Goal: Task Accomplishment & Management: Manage account settings

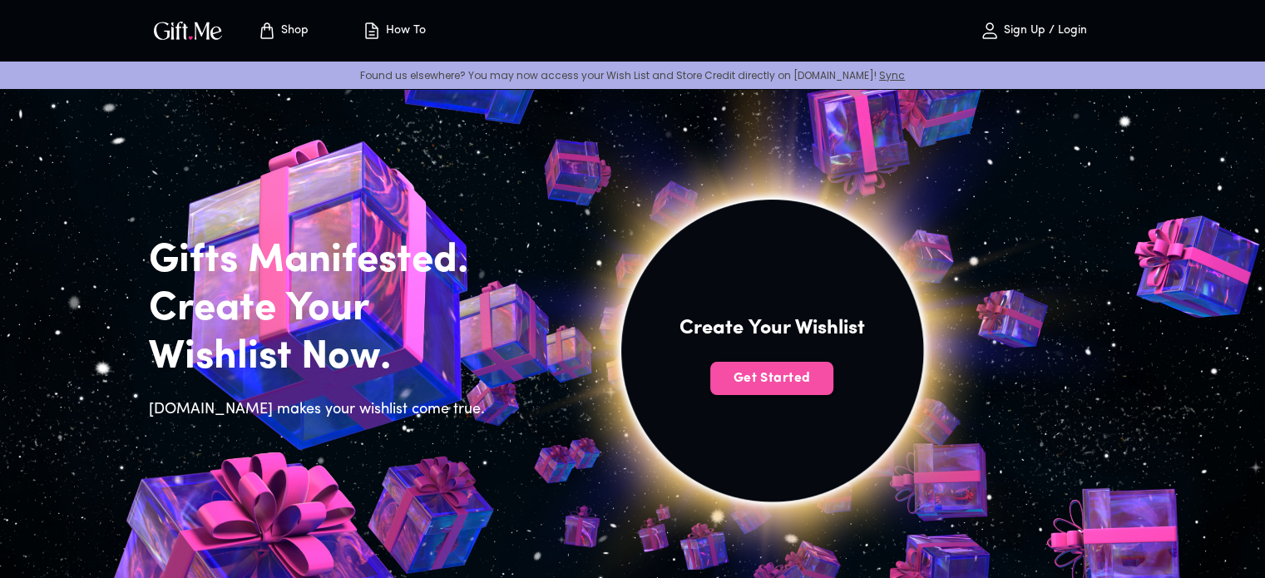
click at [752, 380] on span "Get Started" at bounding box center [771, 378] width 123 height 18
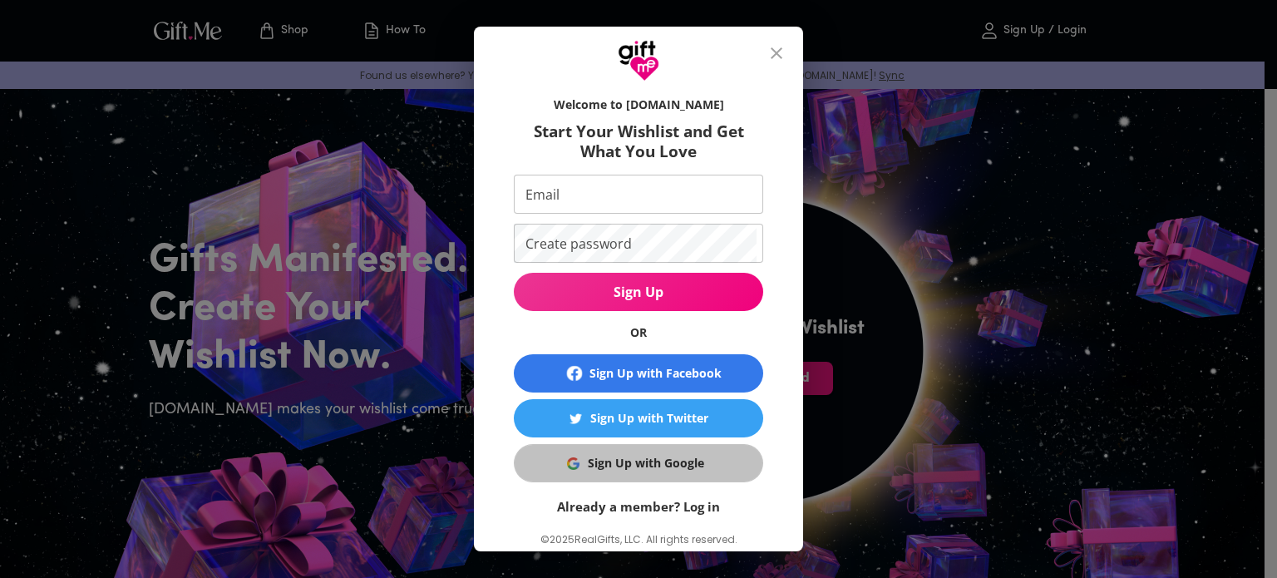
click at [686, 470] on div "Sign Up with Google" at bounding box center [646, 463] width 116 height 18
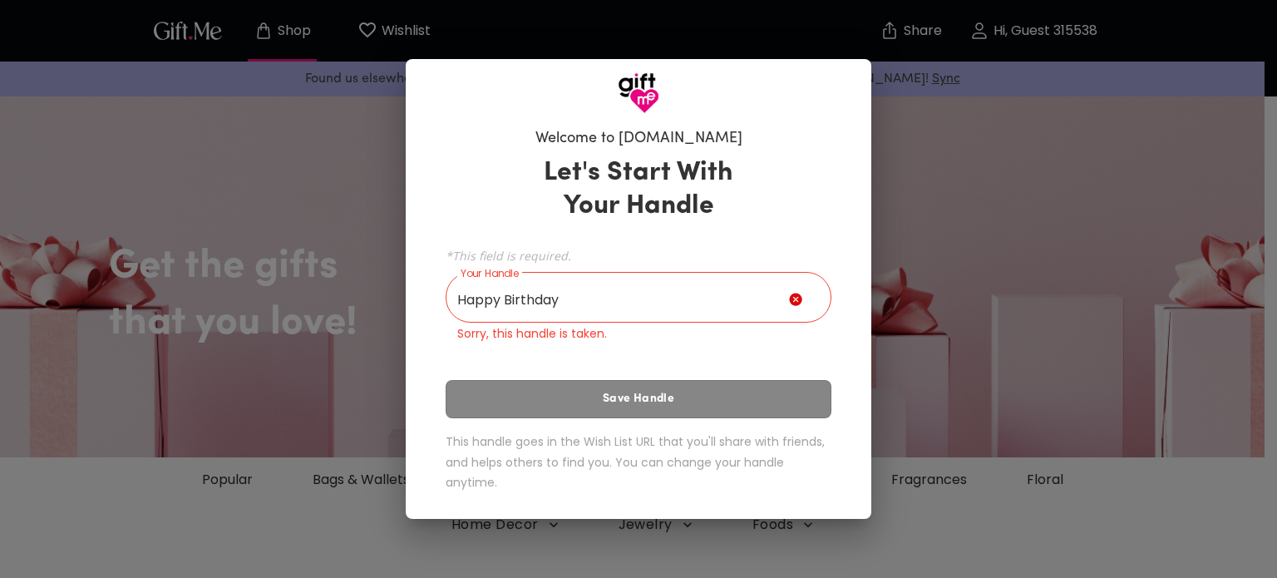
click at [1057, 105] on div "Welcome to [DOMAIN_NAME] Let's Start With Your Handle *This field is required. …" at bounding box center [638, 289] width 1277 height 578
click at [574, 295] on input "Happy Birthday" at bounding box center [617, 299] width 343 height 47
click at [594, 296] on input "Happy Birthday 🎂" at bounding box center [617, 299] width 343 height 47
click at [589, 302] on input "Happy Birthday 🎂" at bounding box center [617, 299] width 343 height 47
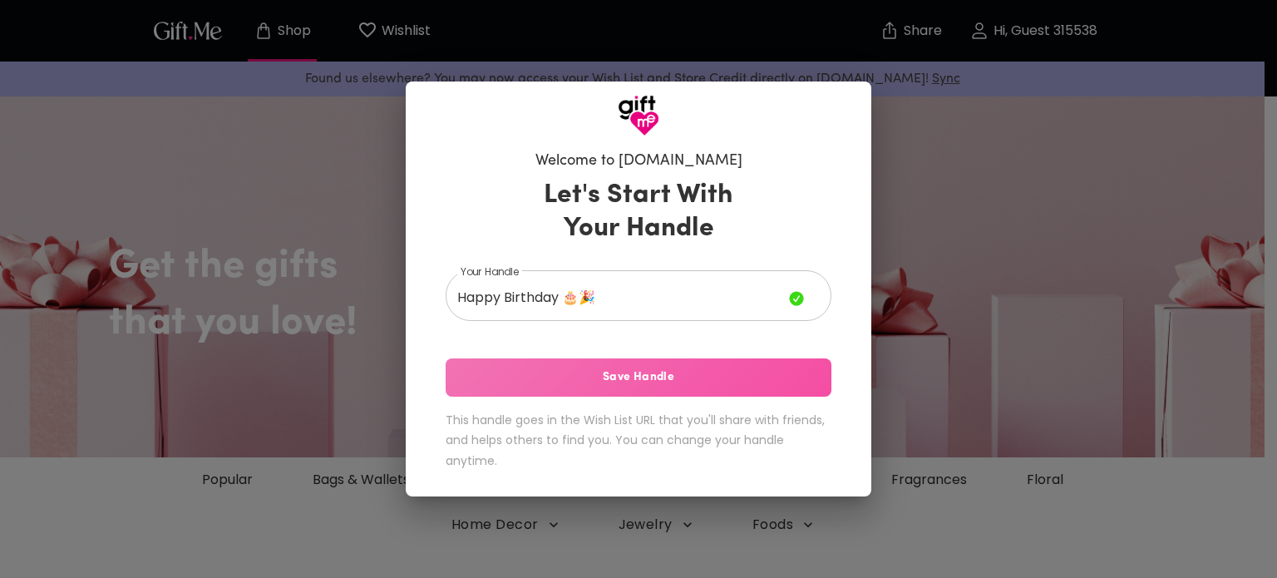
click at [655, 382] on span "Save Handle" at bounding box center [639, 377] width 386 height 18
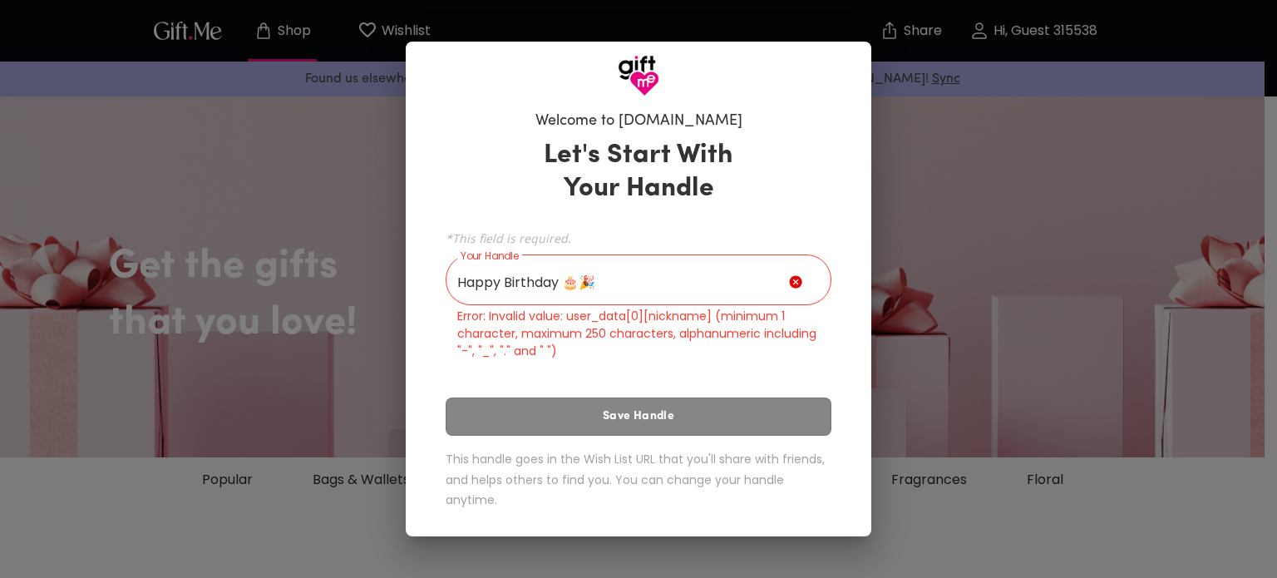
click at [713, 413] on div "Let's Start With Your Handle *This field is required. Your Handle Happy Birthda…" at bounding box center [639, 327] width 386 height 392
click at [629, 292] on input "Happy Birthday 🎂🎉" at bounding box center [617, 282] width 343 height 47
click at [451, 289] on input "Happy Birthday 🎂🎉" at bounding box center [617, 282] width 343 height 47
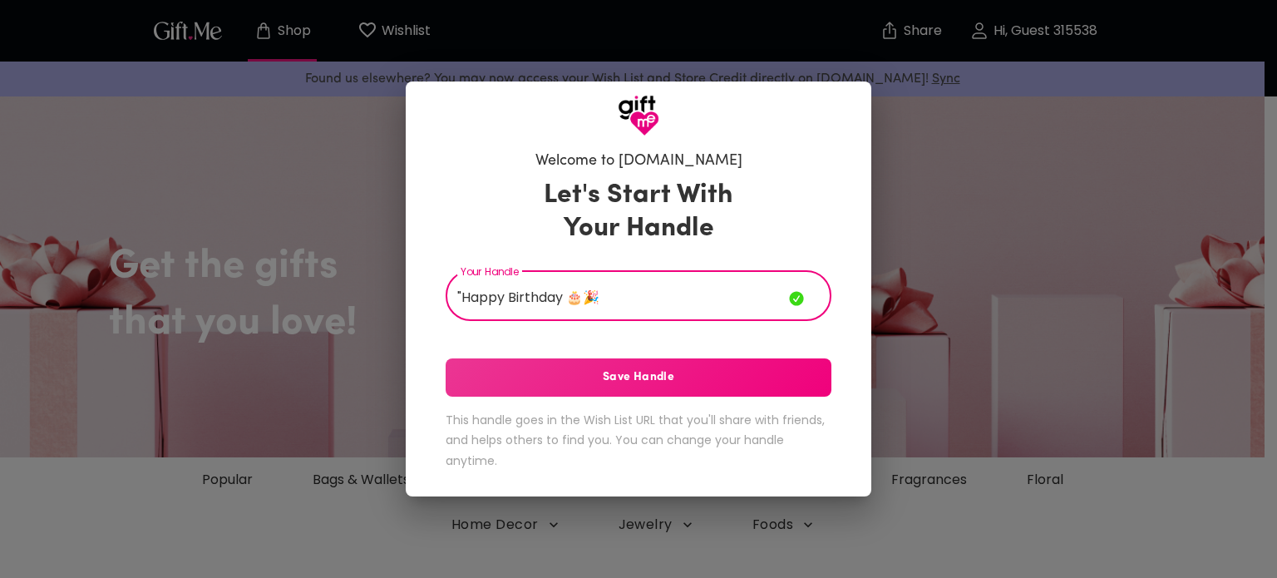
click at [561, 297] on input ""Happy Birthday 🎂🎉" at bounding box center [617, 297] width 343 height 47
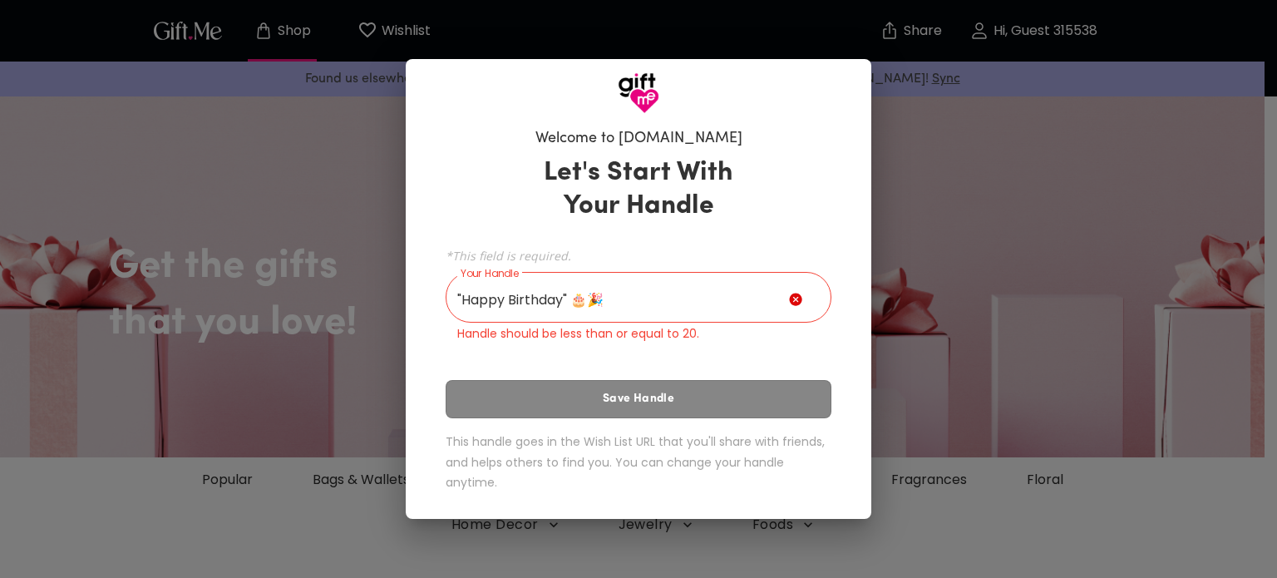
click at [637, 394] on div "Let's Start With Your Handle *This field is required. Your Handle "Happy Birthd…" at bounding box center [639, 327] width 386 height 357
click at [627, 284] on input ""Happy Birthday" 🎂🎉" at bounding box center [617, 299] width 343 height 47
click at [568, 297] on input ""Happy Birthday" 🎂🎉" at bounding box center [617, 299] width 343 height 47
click at [683, 392] on div "Let's Start With Your Handle *This field is required. Your Handle "Happy Birthd…" at bounding box center [639, 327] width 386 height 357
click at [795, 300] on icon at bounding box center [795, 300] width 12 height 12
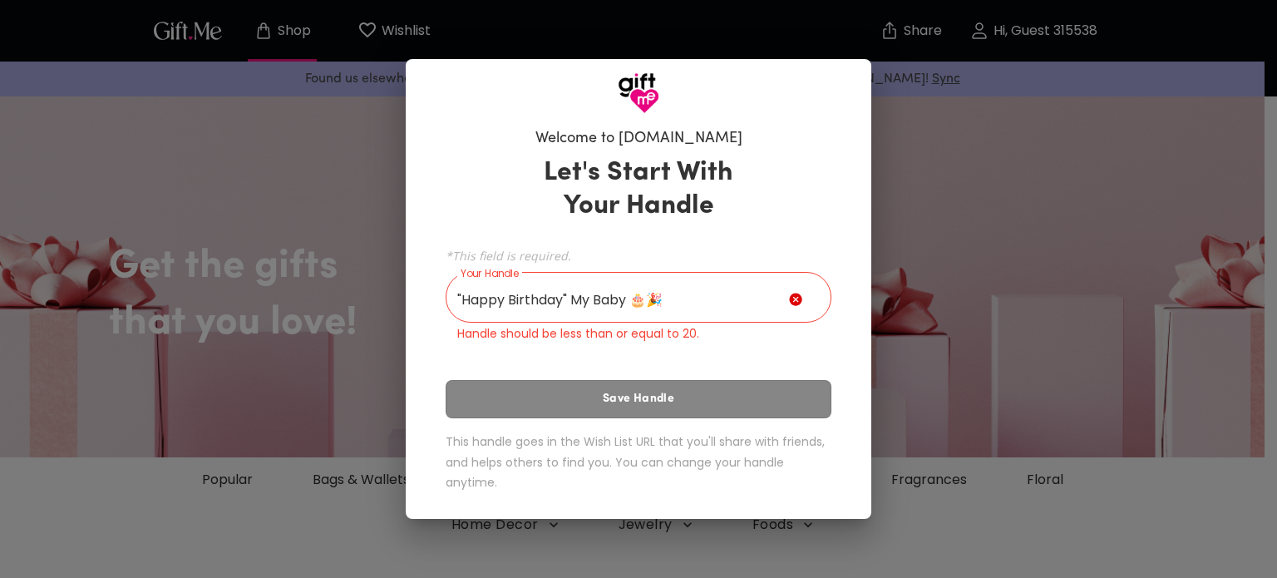
click at [796, 302] on icon at bounding box center [795, 300] width 12 height 12
click at [794, 296] on icon at bounding box center [795, 300] width 12 height 12
click at [794, 297] on icon at bounding box center [795, 300] width 12 height 12
drag, startPoint x: 794, startPoint y: 297, endPoint x: 746, endPoint y: 308, distance: 49.6
click at [746, 308] on div ""Happy Birthday" My Baby 🎂🎉 Your Handle" at bounding box center [639, 299] width 386 height 47
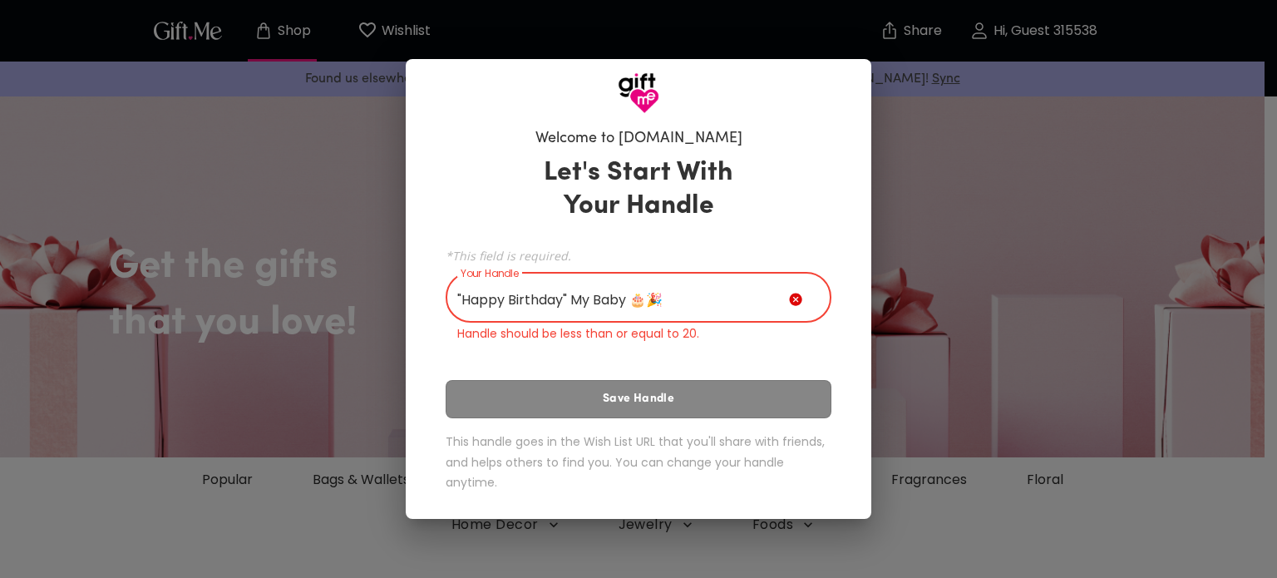
click at [746, 308] on input ""Happy Birthday" My Baby 🎂🎉" at bounding box center [617, 299] width 343 height 47
click at [794, 302] on icon at bounding box center [795, 300] width 12 height 12
drag, startPoint x: 794, startPoint y: 302, endPoint x: 795, endPoint y: 294, distance: 8.4
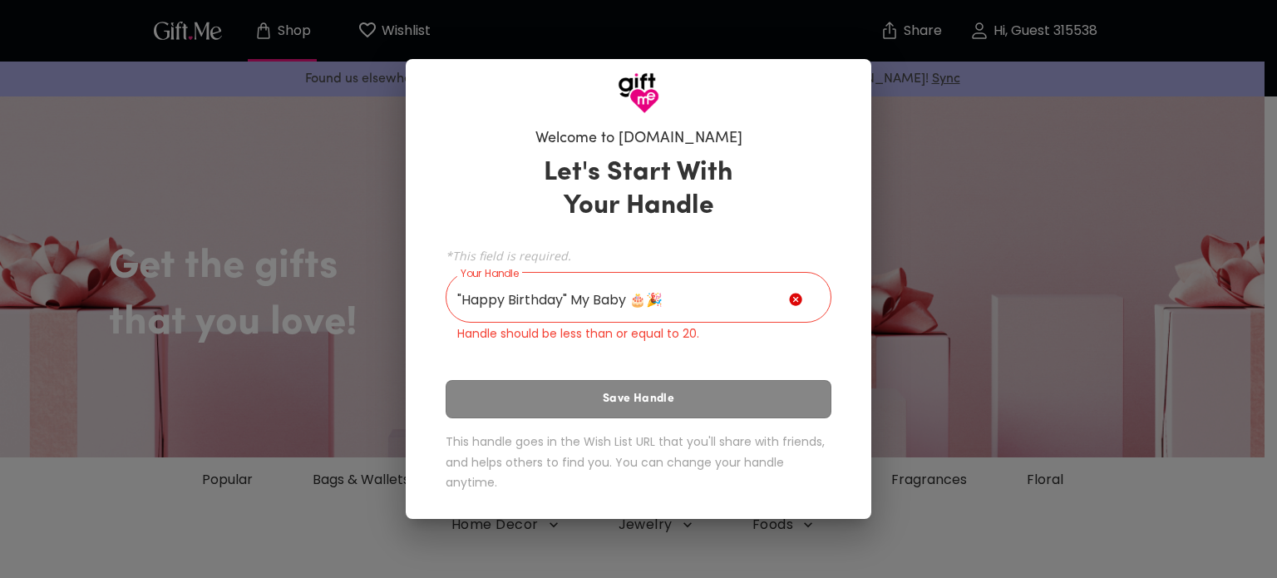
click at [795, 294] on icon at bounding box center [795, 300] width 12 height 12
click at [768, 294] on input ""Happy Birthday" My Baby 🎂🎉" at bounding box center [617, 299] width 343 height 47
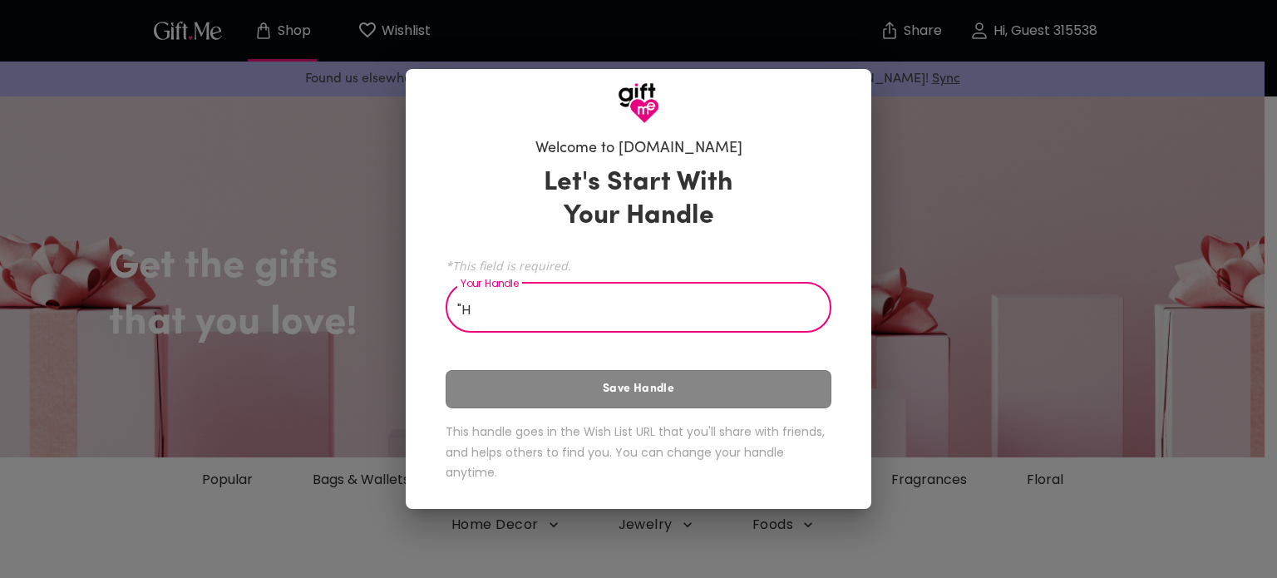
type input """
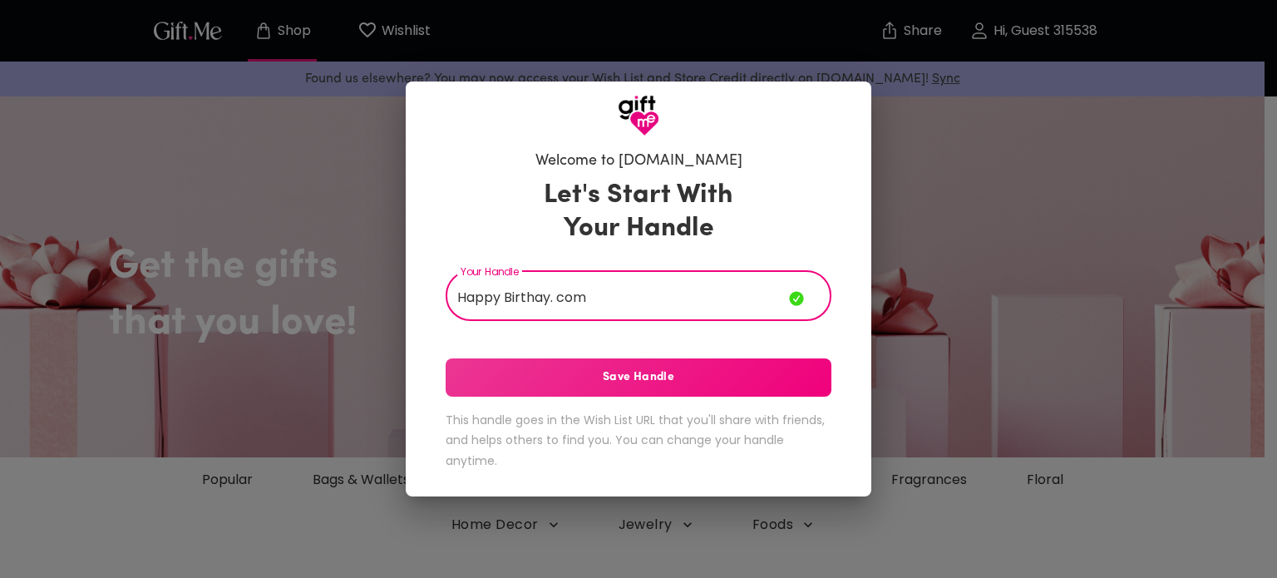
type input "Happy Birthay. com"
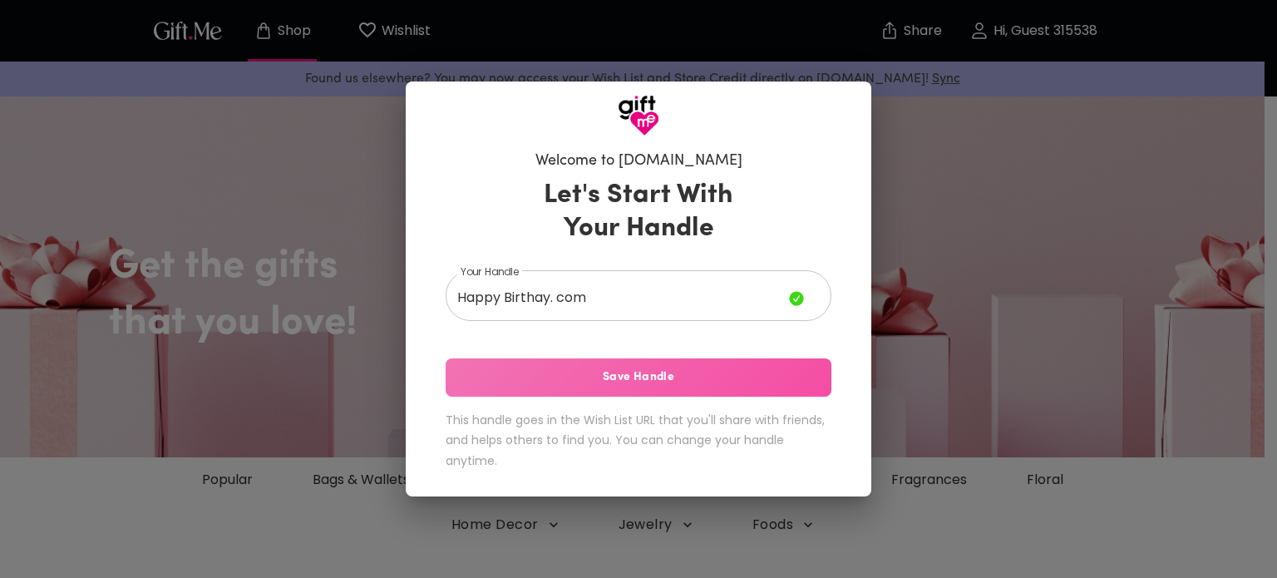
click at [610, 372] on span "Save Handle" at bounding box center [639, 377] width 386 height 18
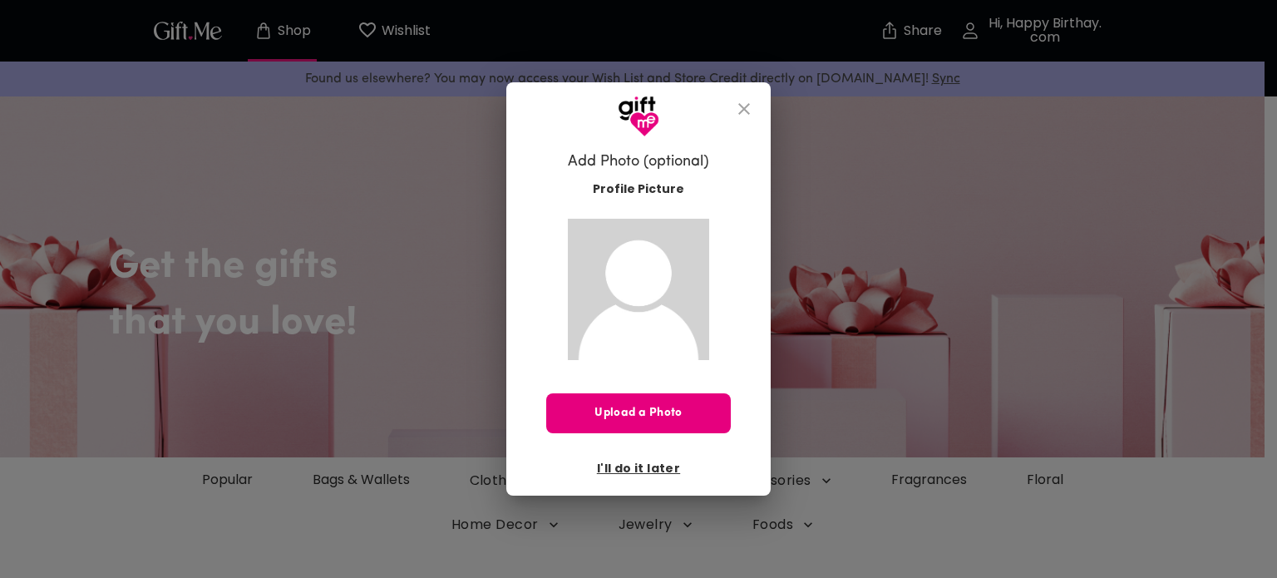
click at [669, 252] on img at bounding box center [638, 289] width 141 height 141
click at [653, 470] on span "I'll do it later" at bounding box center [638, 468] width 83 height 18
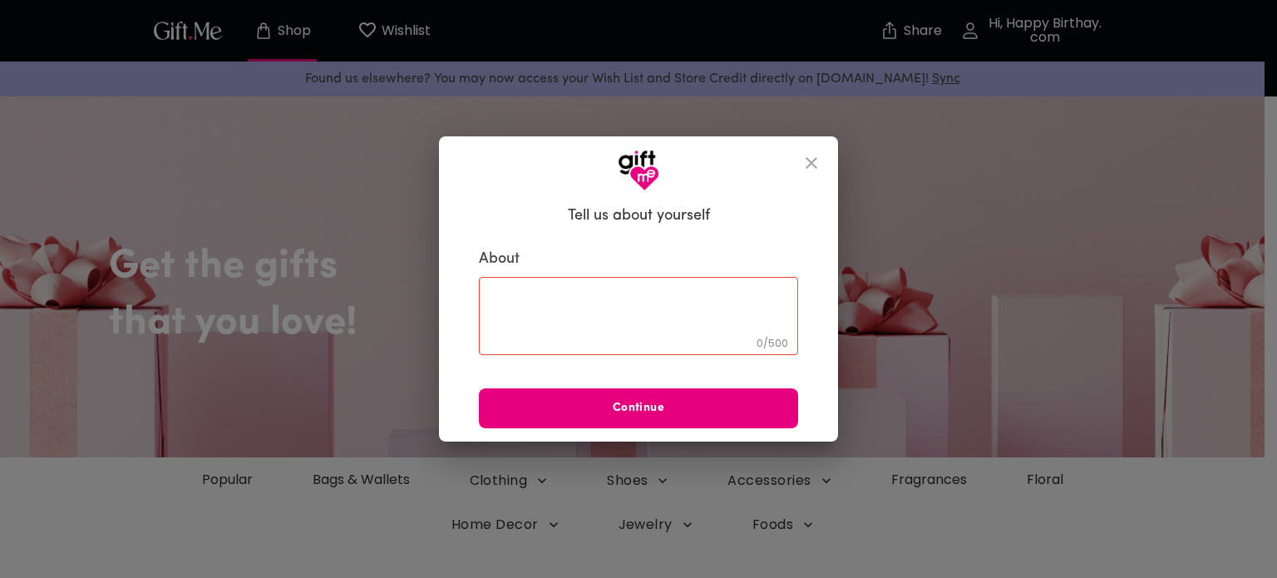
click at [683, 302] on textarea at bounding box center [639, 316] width 296 height 47
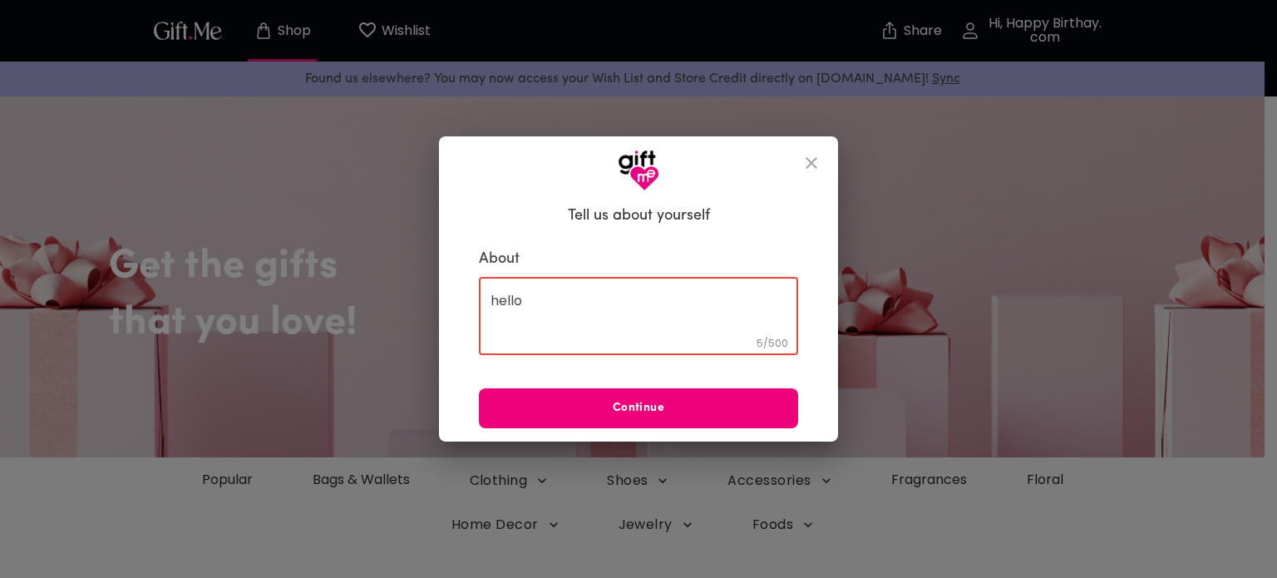
type textarea "hello"
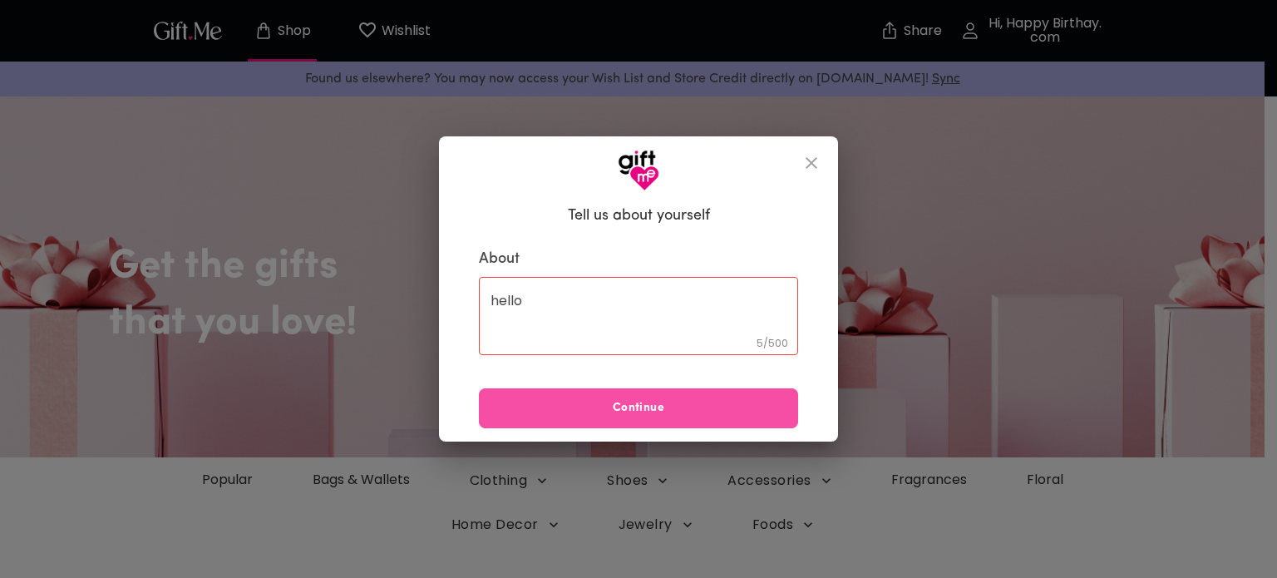
click at [724, 400] on span "Continue" at bounding box center [638, 408] width 319 height 18
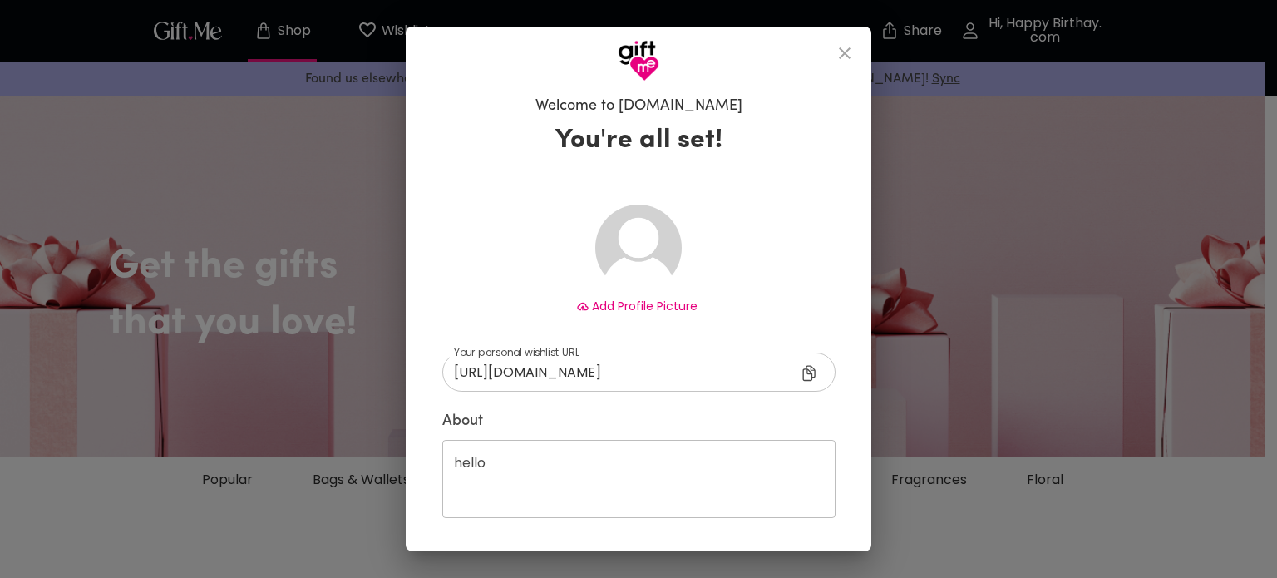
scroll to position [52, 0]
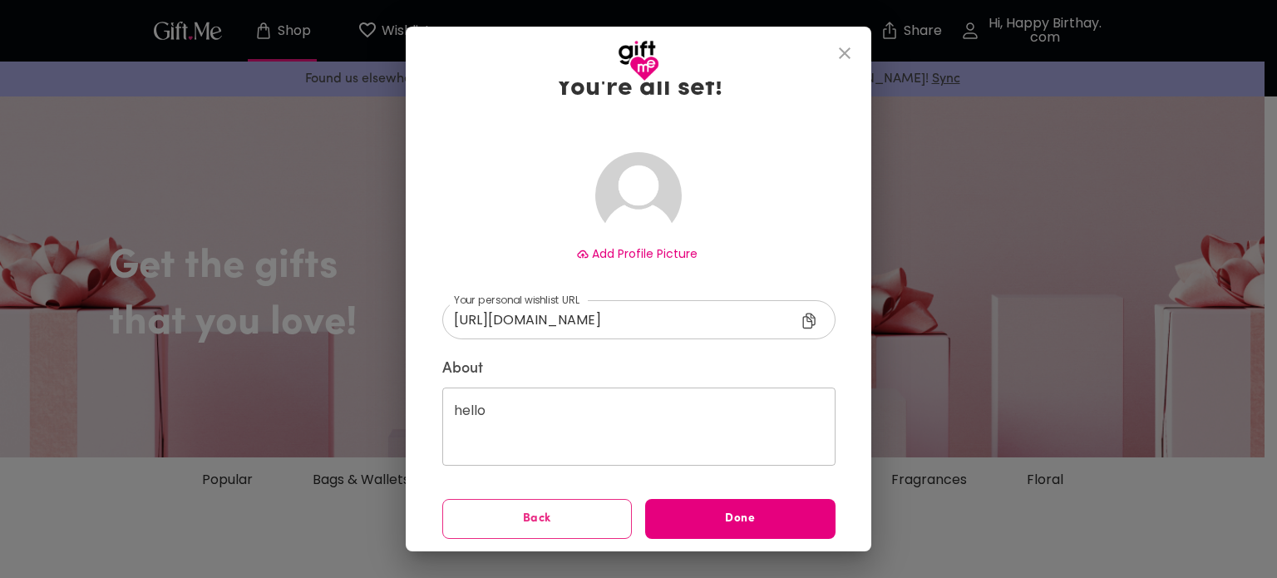
click at [802, 319] on icon at bounding box center [812, 323] width 20 height 20
click at [632, 215] on img at bounding box center [638, 195] width 86 height 86
click at [629, 251] on span "Add Profile Picture" at bounding box center [645, 253] width 106 height 17
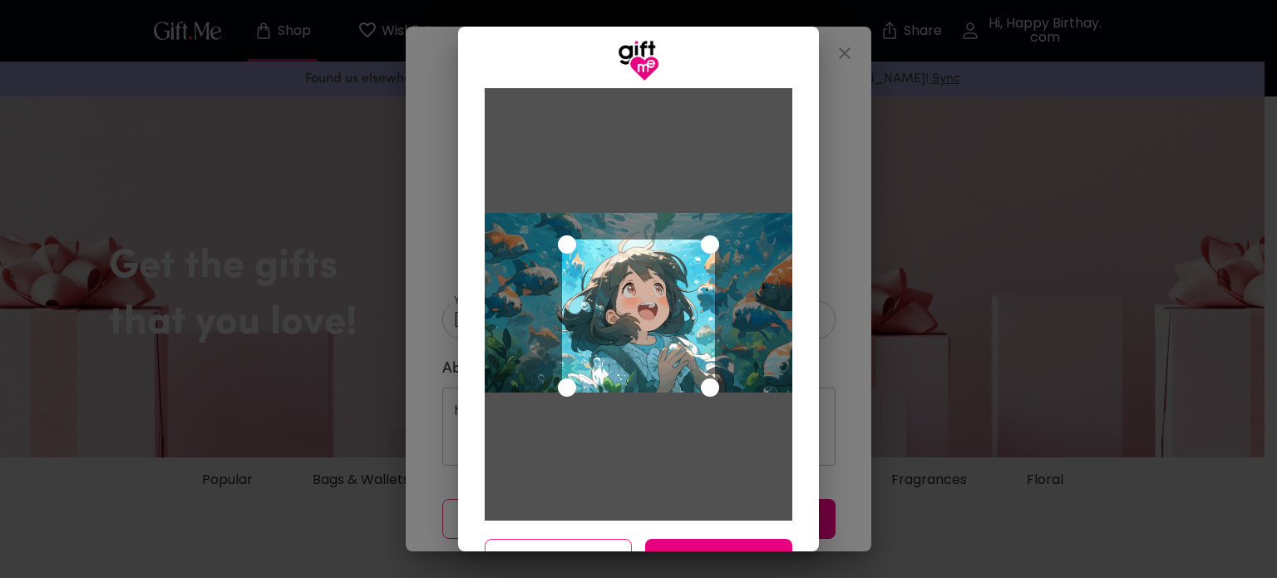
click at [705, 222] on div at bounding box center [639, 303] width 308 height 180
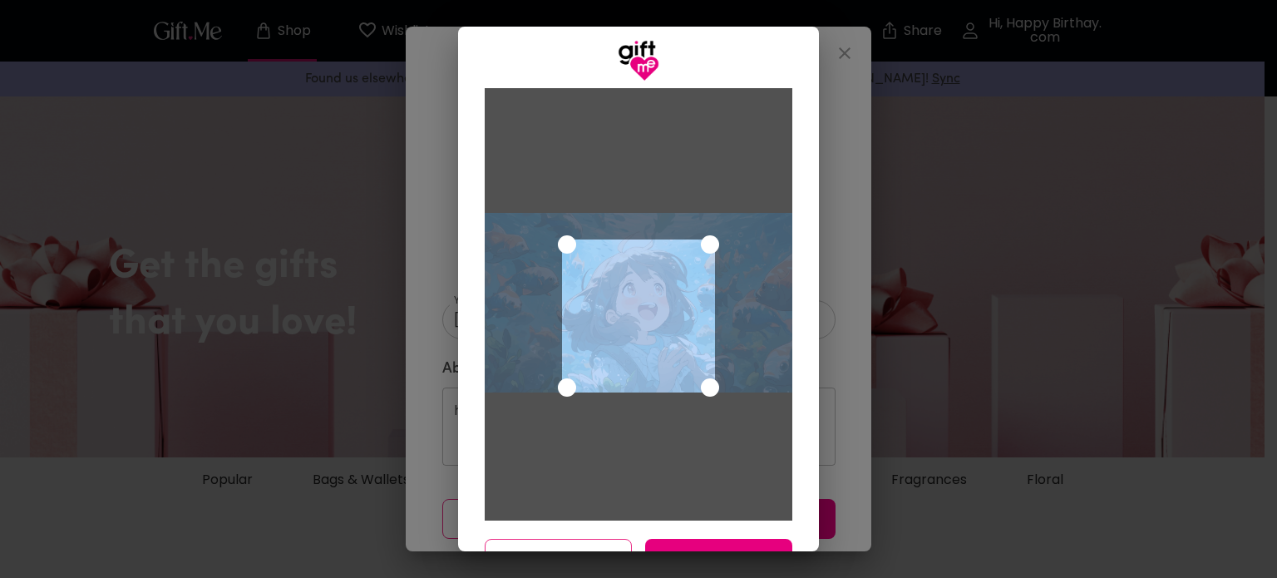
drag, startPoint x: 861, startPoint y: 119, endPoint x: 722, endPoint y: 297, distance: 226.2
click at [722, 297] on div "Cancel Save Changes" at bounding box center [638, 289] width 1277 height 578
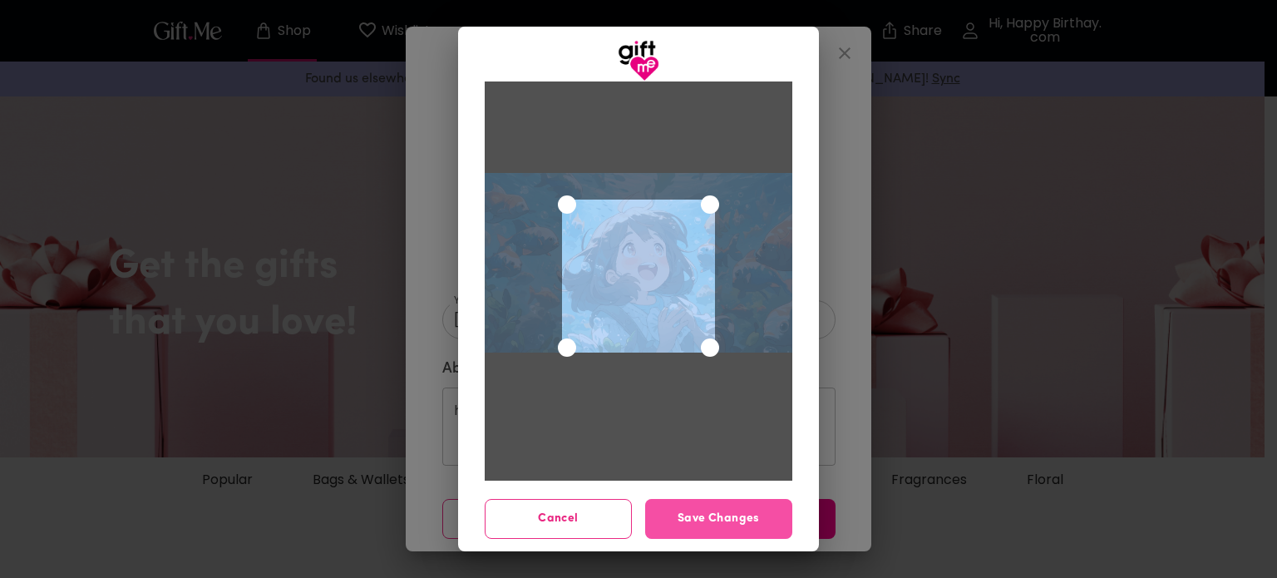
click at [712, 505] on button "Save Changes" at bounding box center [718, 519] width 147 height 40
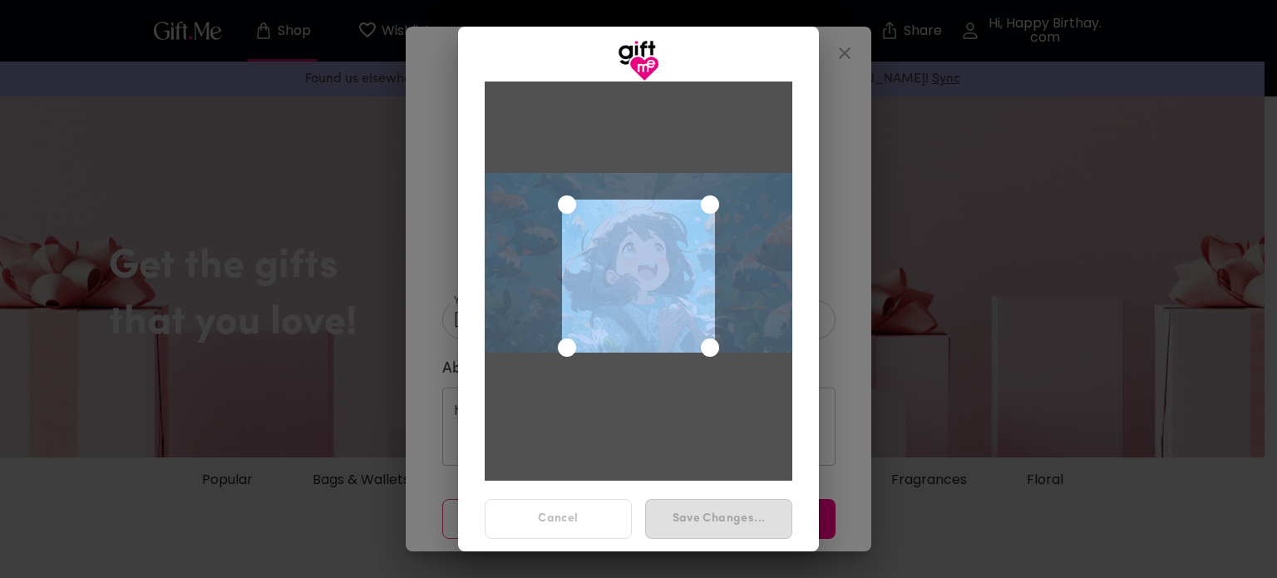
click at [704, 348] on div "Use the arrow keys to move the south east drag handle to change the crop select…" at bounding box center [710, 347] width 18 height 18
click at [718, 354] on div at bounding box center [639, 264] width 308 height 183
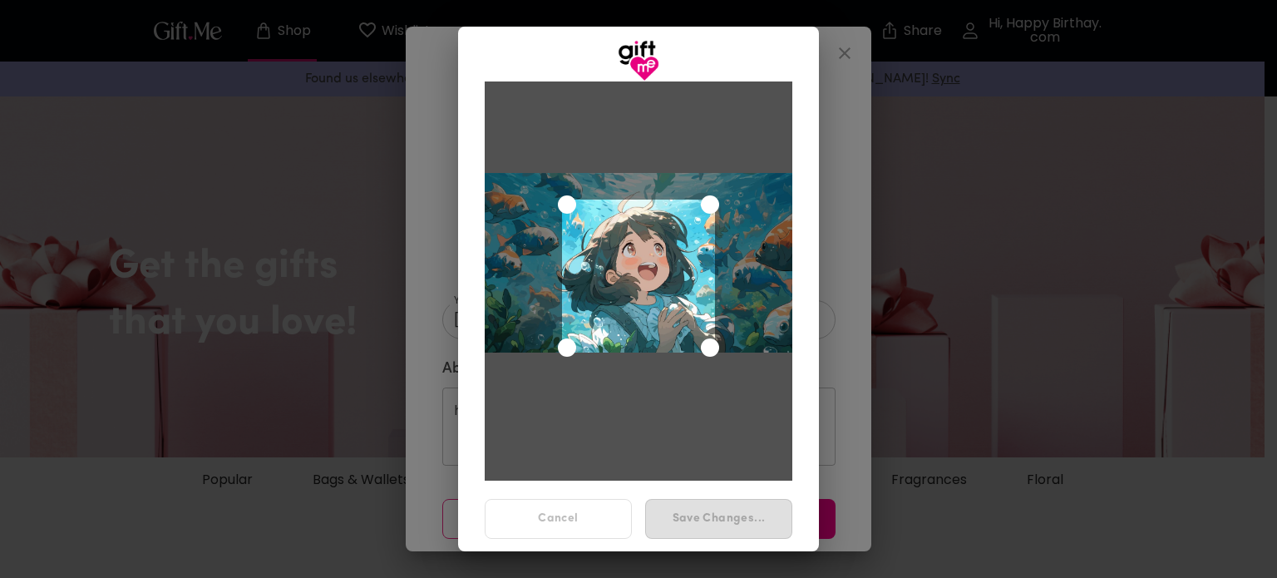
click at [720, 515] on div "Save Changes..." at bounding box center [719, 518] width 160 height 53
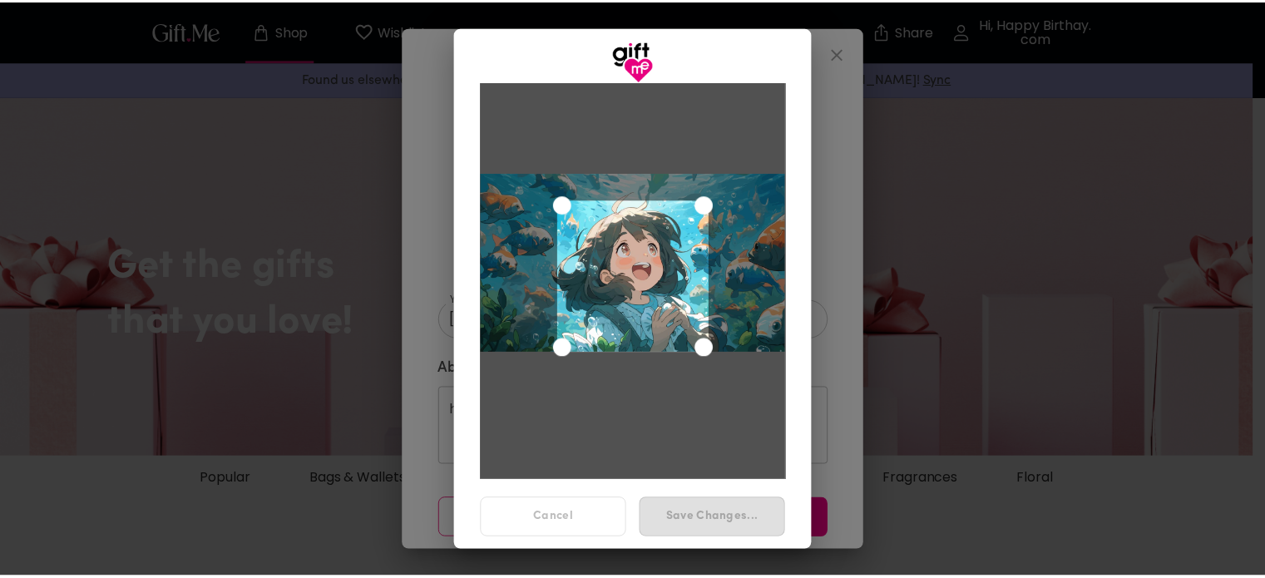
scroll to position [0, 0]
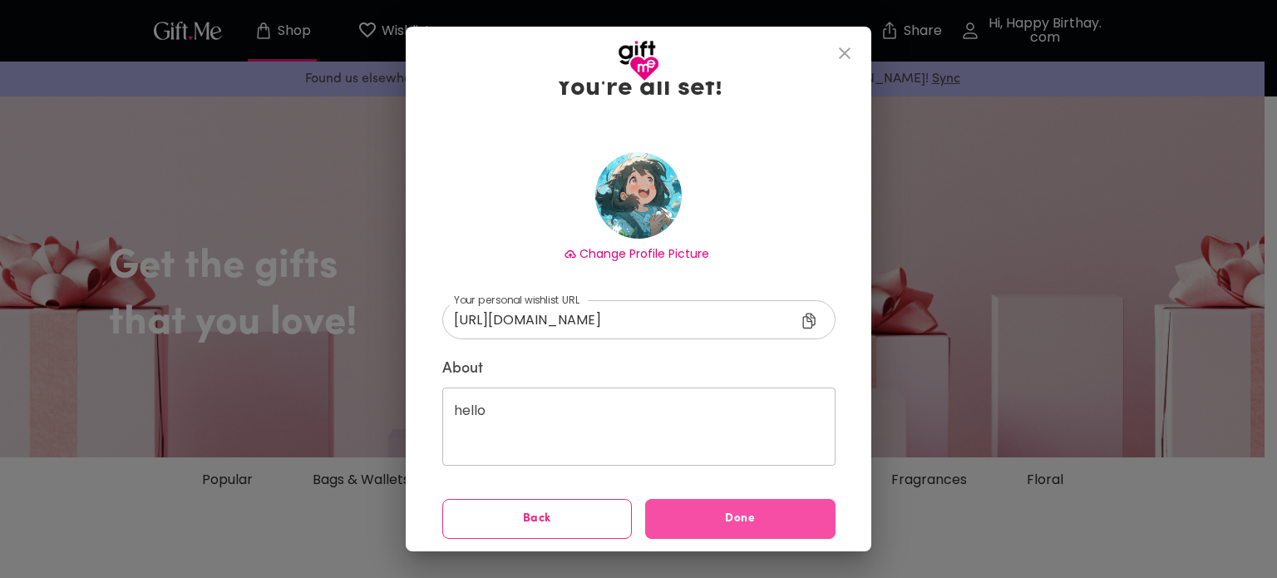
click at [748, 532] on button "Done" at bounding box center [740, 519] width 190 height 40
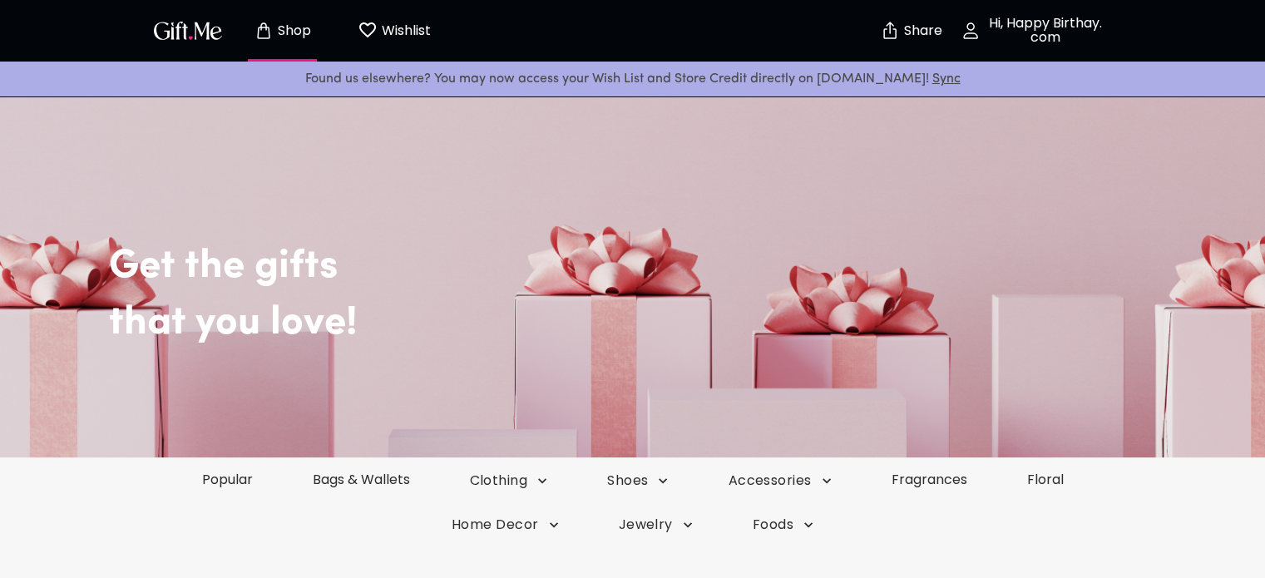
click at [1009, 36] on p "Hi, Happy Birthay. com" at bounding box center [1043, 31] width 126 height 28
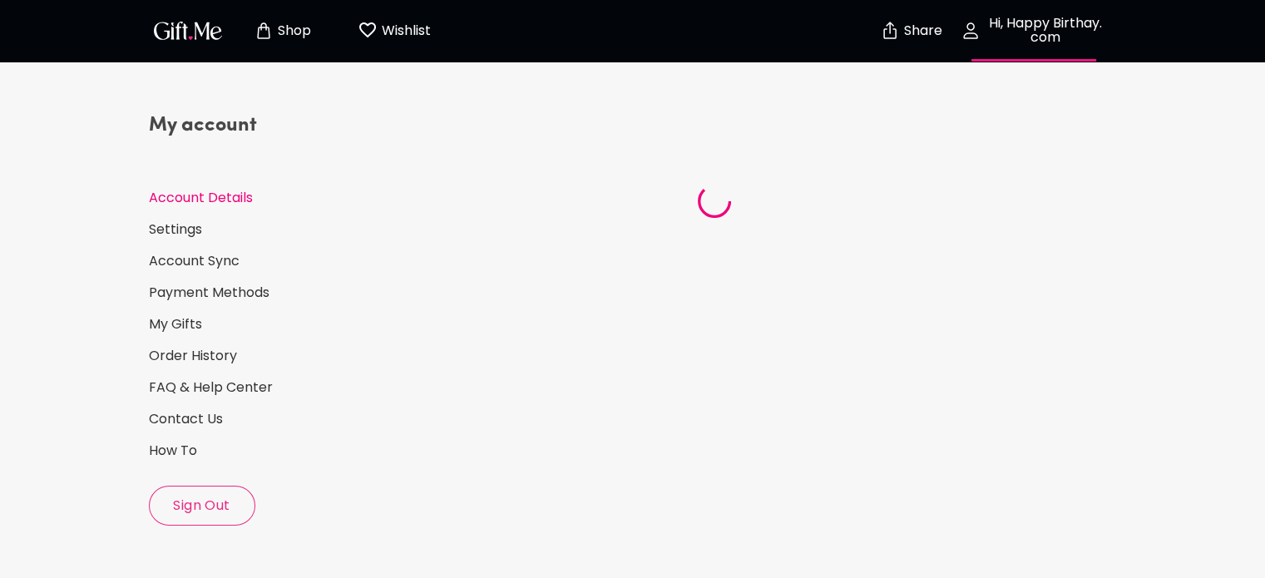
select select "US"
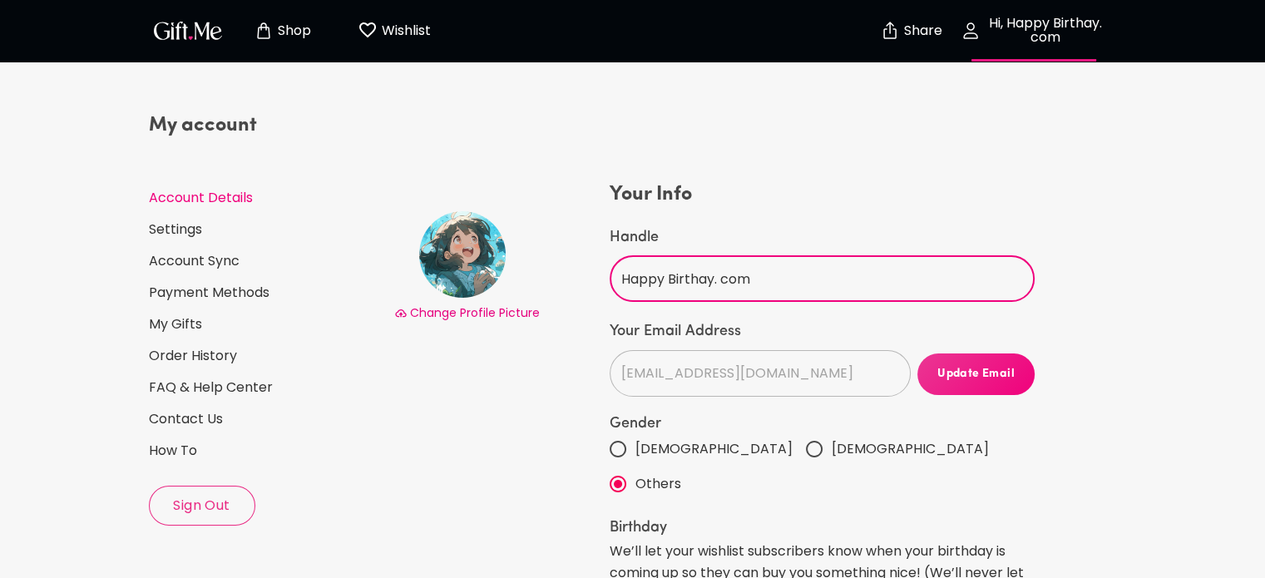
click at [758, 271] on input "Happy Birthay. com" at bounding box center [812, 278] width 407 height 47
type input "H"
type input "Twizdle"
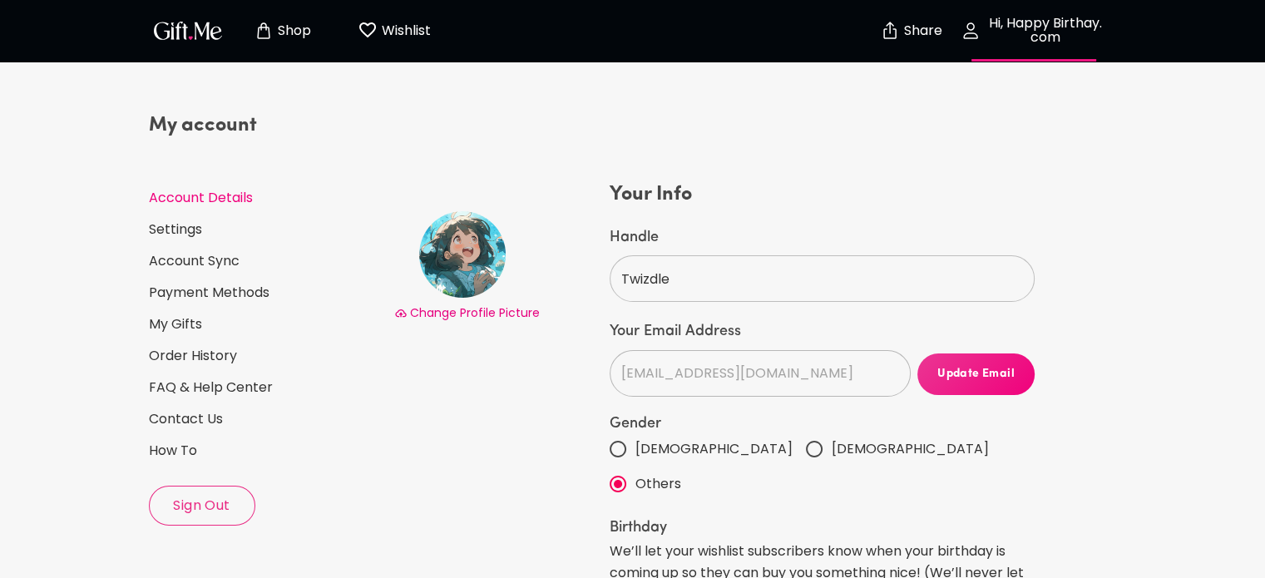
click at [807, 232] on label "Handle" at bounding box center [821, 238] width 425 height 20
click at [807, 255] on input "Twizdle" at bounding box center [812, 278] width 407 height 47
click at [539, 374] on div "Change Profile Picture" at bounding box center [499, 511] width 216 height 660
drag, startPoint x: 624, startPoint y: 451, endPoint x: 802, endPoint y: 419, distance: 180.9
click at [802, 419] on fieldset "Gender [DEMOGRAPHIC_DATA] [DEMOGRAPHIC_DATA] Others" at bounding box center [821, 460] width 425 height 87
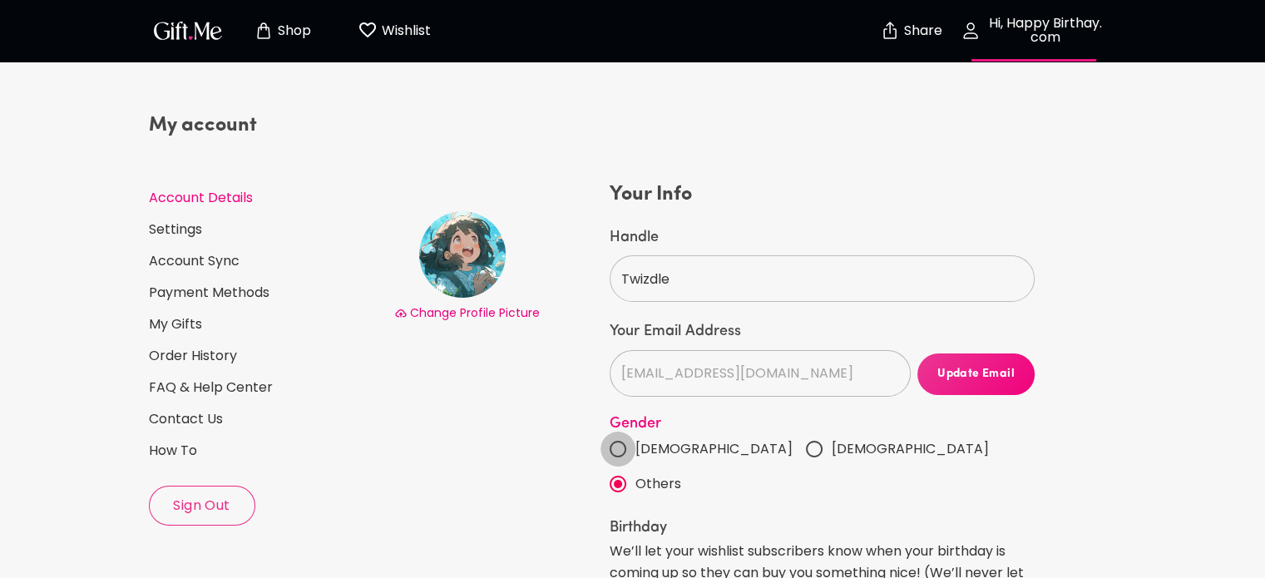
click at [621, 435] on input "[DEMOGRAPHIC_DATA]" at bounding box center [617, 449] width 35 height 35
radio input "true"
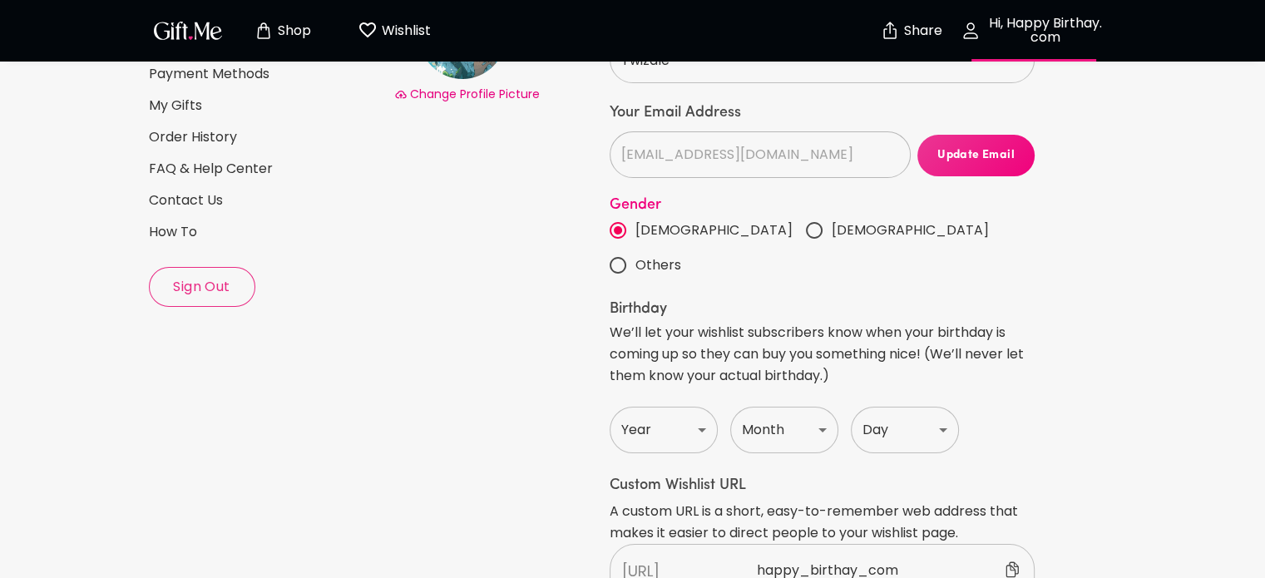
scroll to position [123, 0]
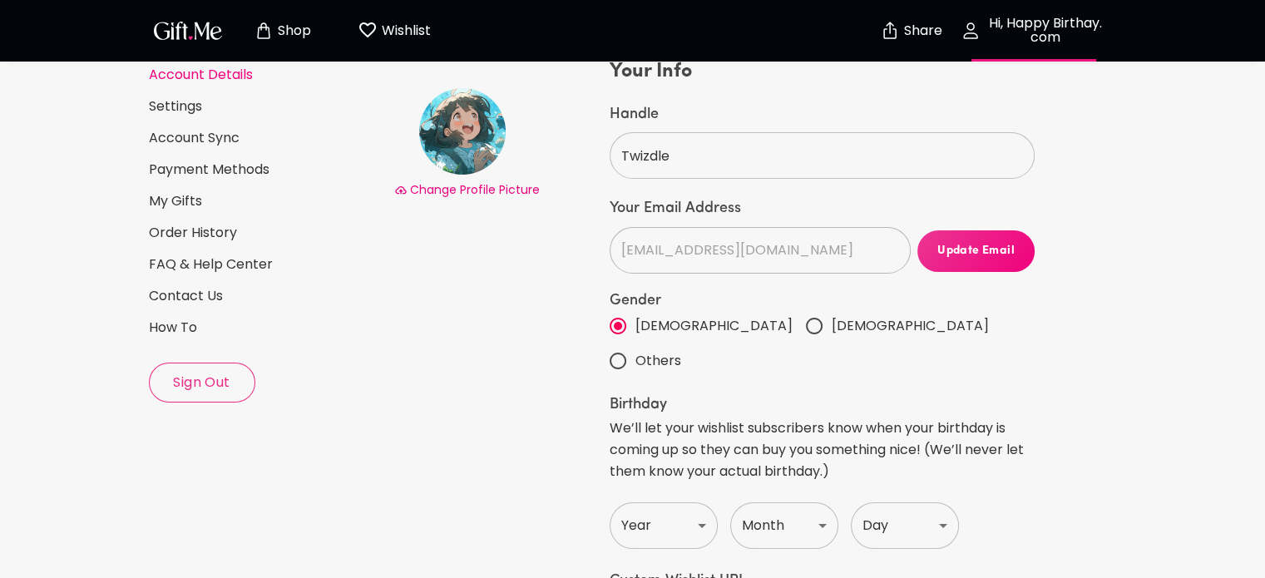
click at [413, 22] on p "Wishlist" at bounding box center [403, 31] width 53 height 22
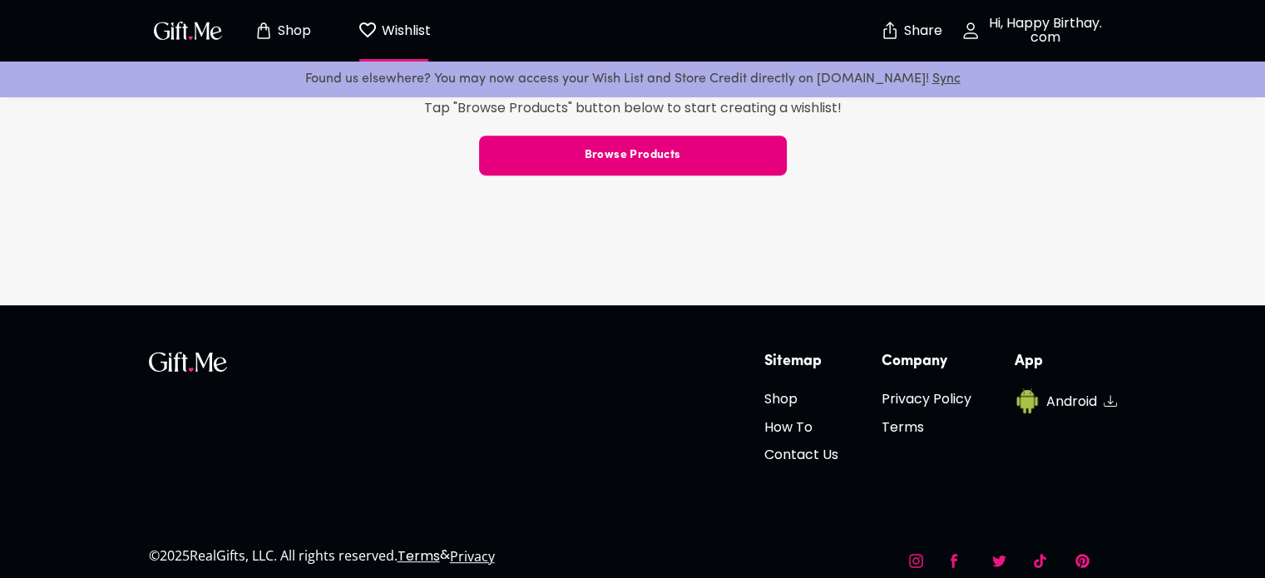
scroll to position [704, 0]
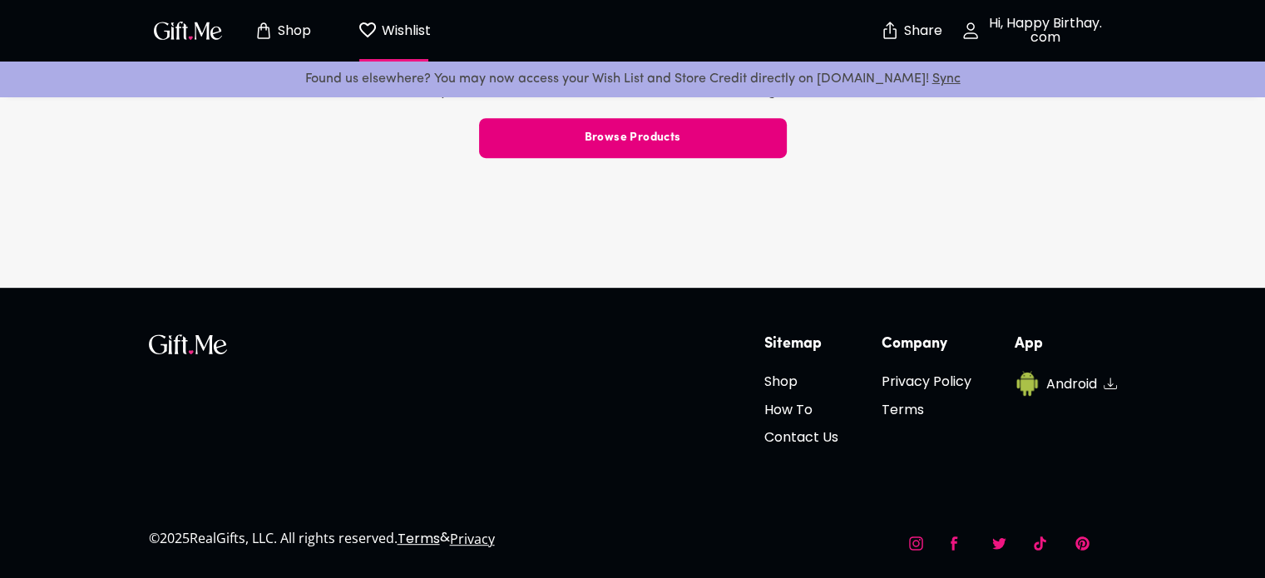
click at [180, 32] on img "button" at bounding box center [187, 30] width 75 height 24
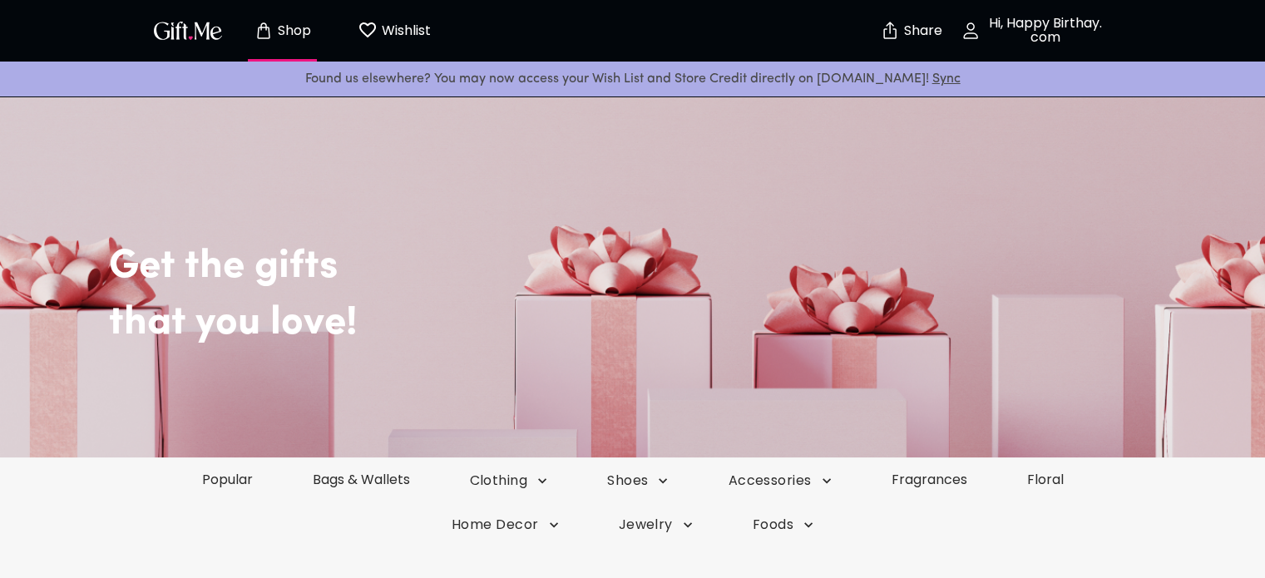
click at [429, 29] on p "Wishlist" at bounding box center [403, 31] width 53 height 22
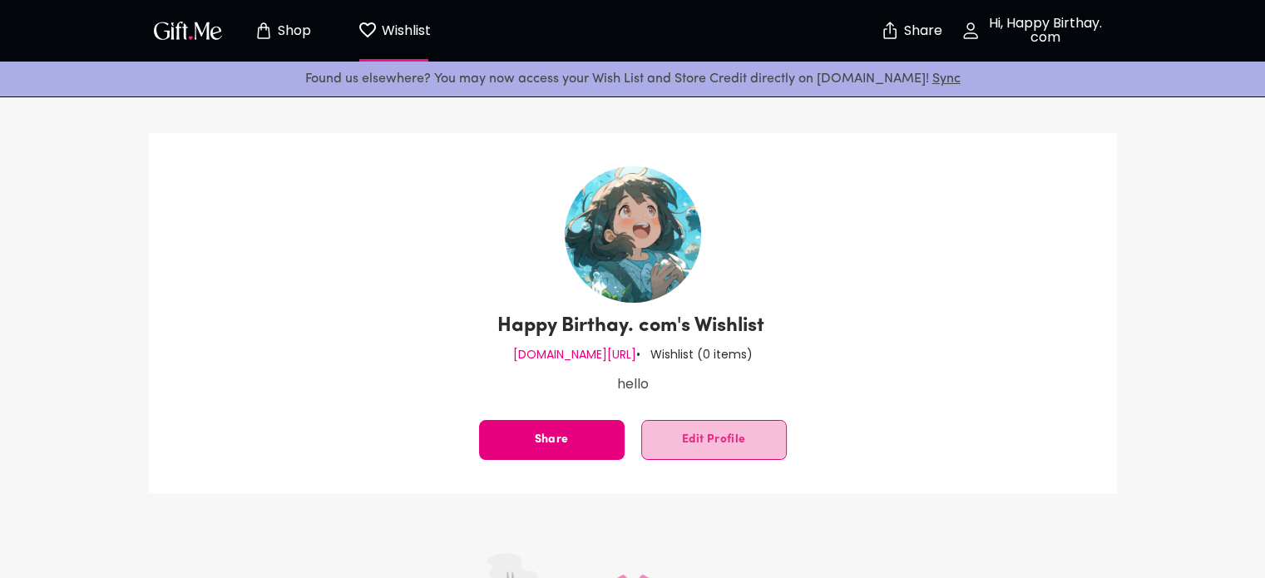
click at [704, 440] on span "Edit Profile" at bounding box center [714, 440] width 144 height 0
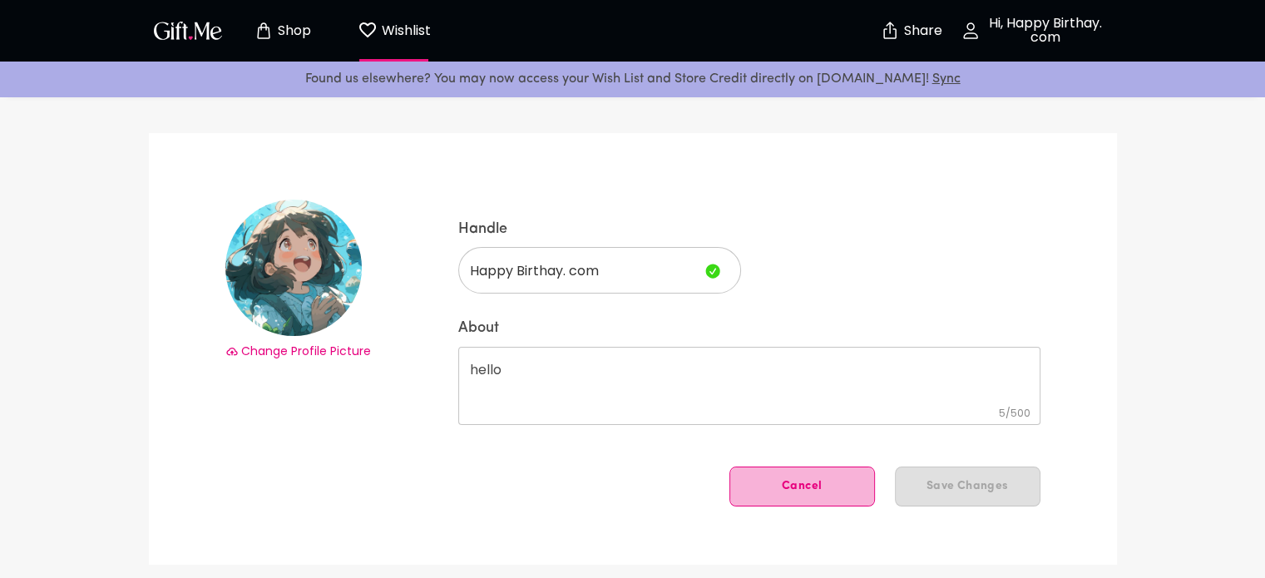
drag, startPoint x: 816, startPoint y: 504, endPoint x: 816, endPoint y: 491, distance: 12.5
click at [816, 491] on button "Cancel" at bounding box center [802, 486] width 146 height 40
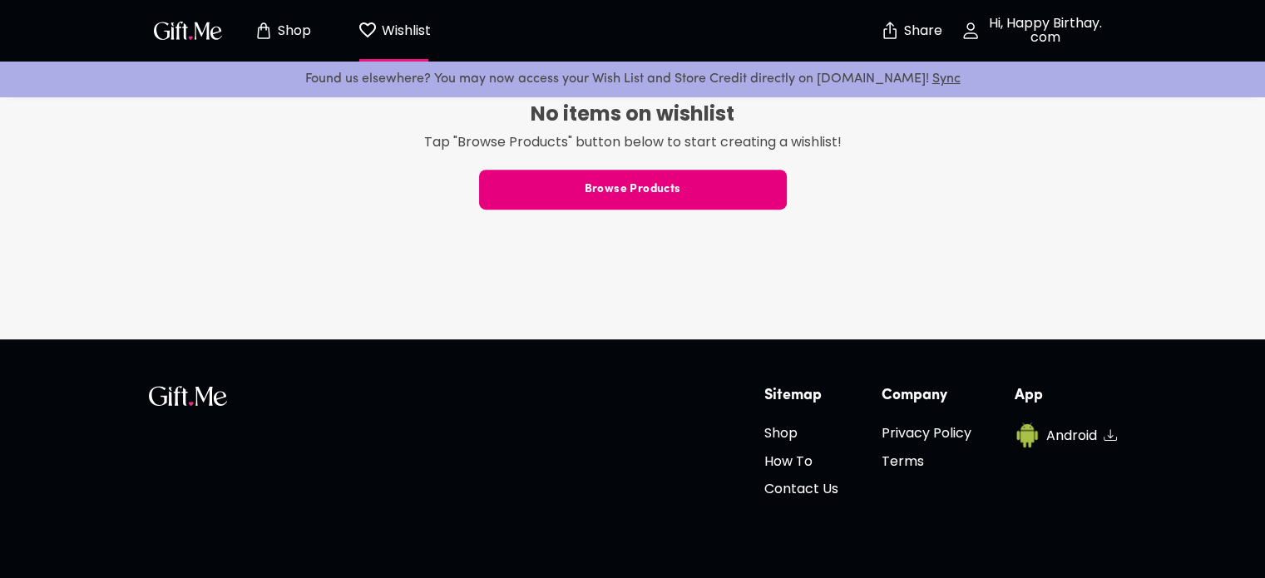
scroll to position [666, 0]
